Goal: Task Accomplishment & Management: Manage account settings

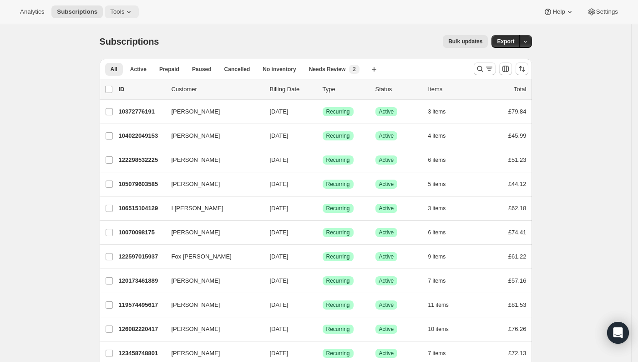
click at [124, 11] on span "Tools" at bounding box center [117, 11] width 14 height 7
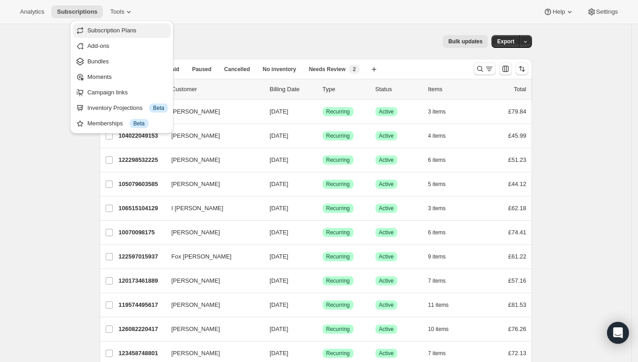
click at [107, 29] on span "Subscription Plans" at bounding box center [111, 30] width 49 height 7
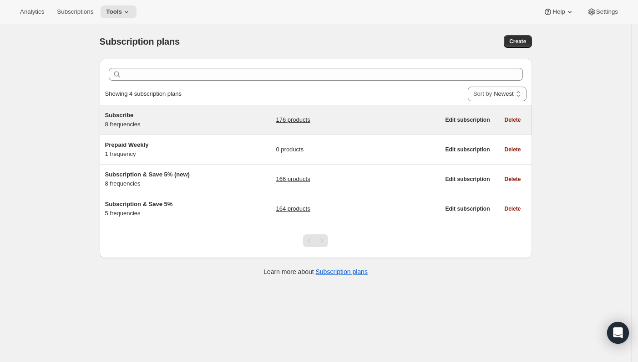
click at [143, 121] on div "Subscribe 8 frequencies" at bounding box center [162, 120] width 114 height 18
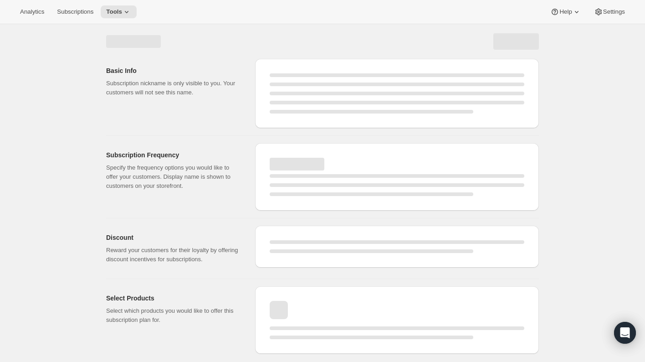
select select "WEEK"
select select "MONTH"
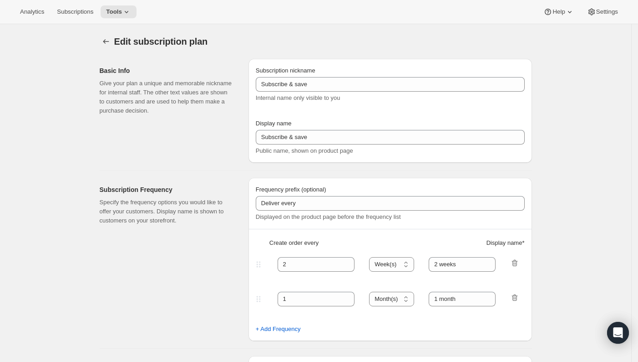
type input "Subscribe"
type input "1"
type input "1 week"
type input "2"
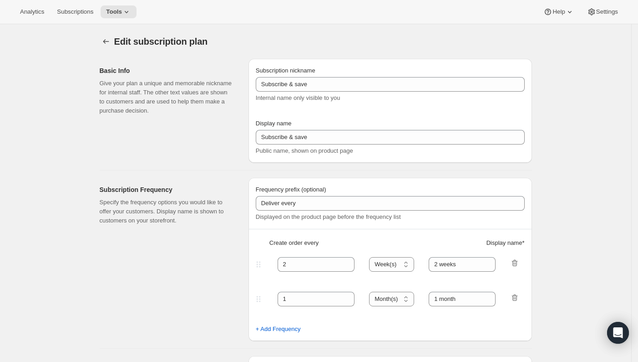
select select "WEEK"
type input "2 weeks"
select select "WEEK"
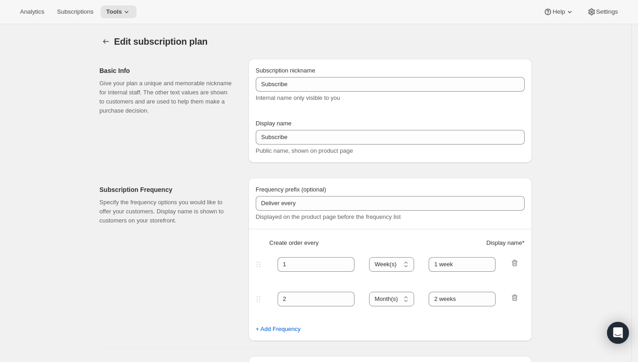
select select "WEEK"
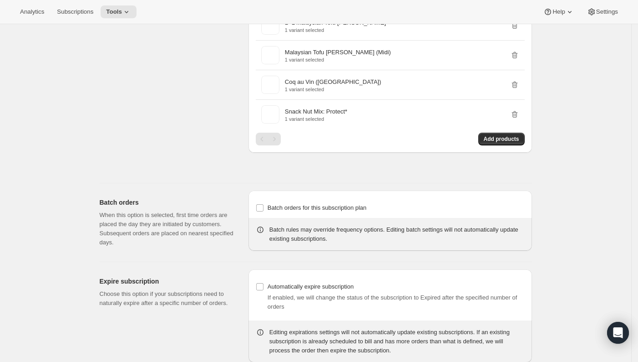
scroll to position [4780, 0]
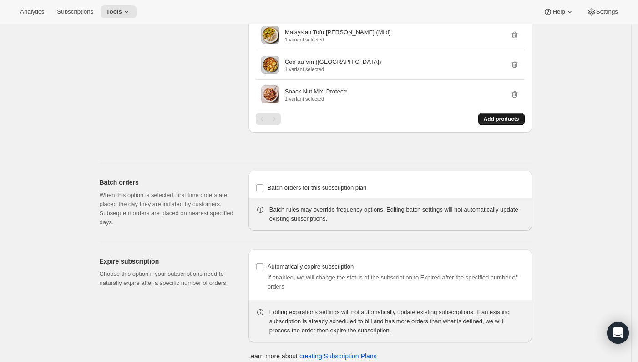
click at [502, 116] on button "Add products" at bounding box center [502, 118] width 46 height 13
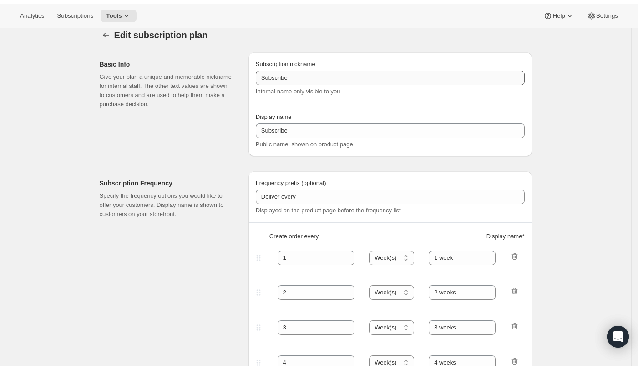
scroll to position [0, 0]
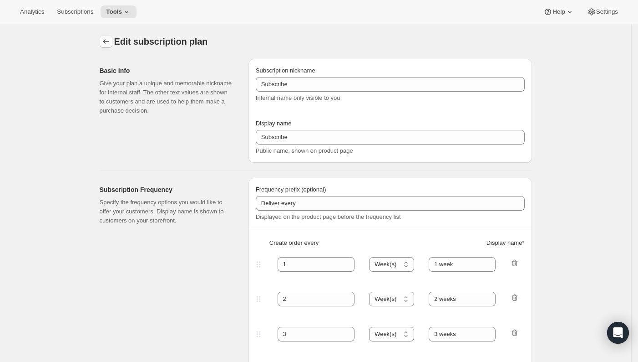
click at [107, 45] on icon "Subscription plans" at bounding box center [106, 41] width 9 height 9
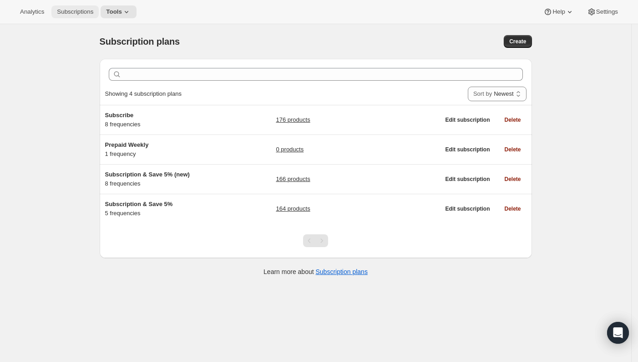
click at [92, 14] on span "Subscriptions" at bounding box center [75, 11] width 36 height 7
